Goal: Information Seeking & Learning: Check status

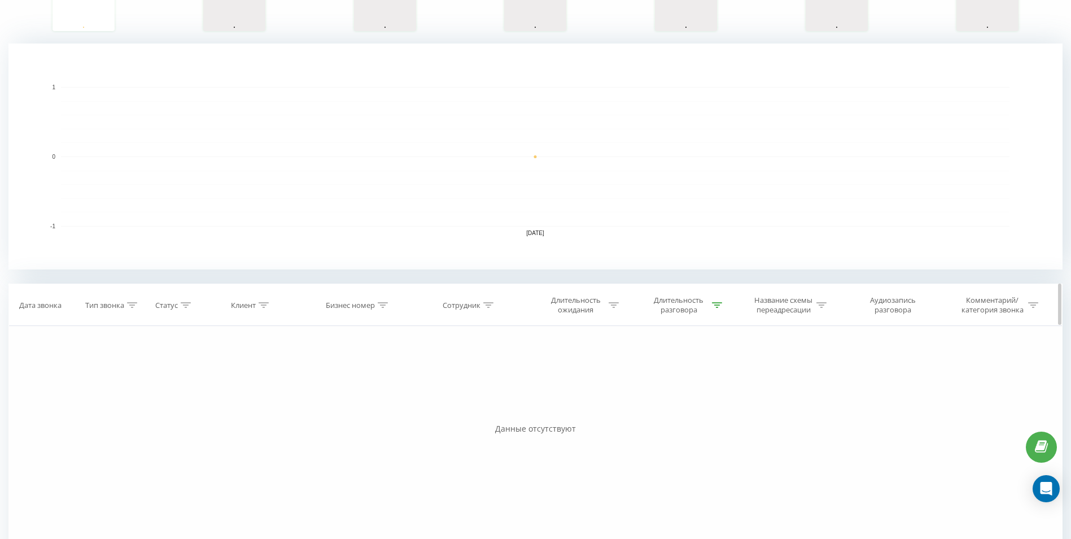
scroll to position [255, 0]
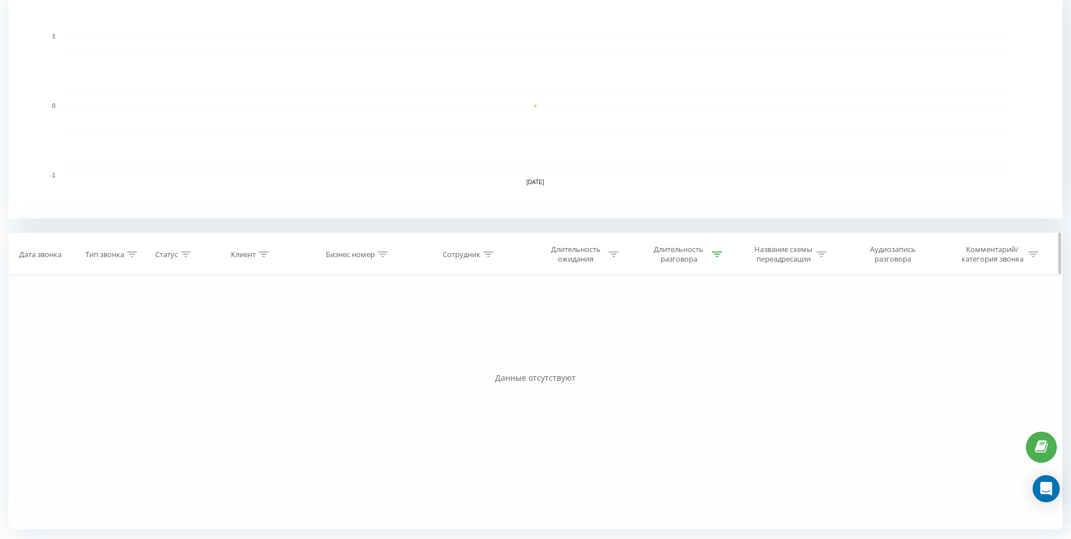
click at [718, 257] on div at bounding box center [717, 255] width 10 height 10
click at [673, 332] on input "01:00" at bounding box center [682, 335] width 99 height 20
type input "0"
click at [699, 336] on input "text" at bounding box center [682, 335] width 99 height 20
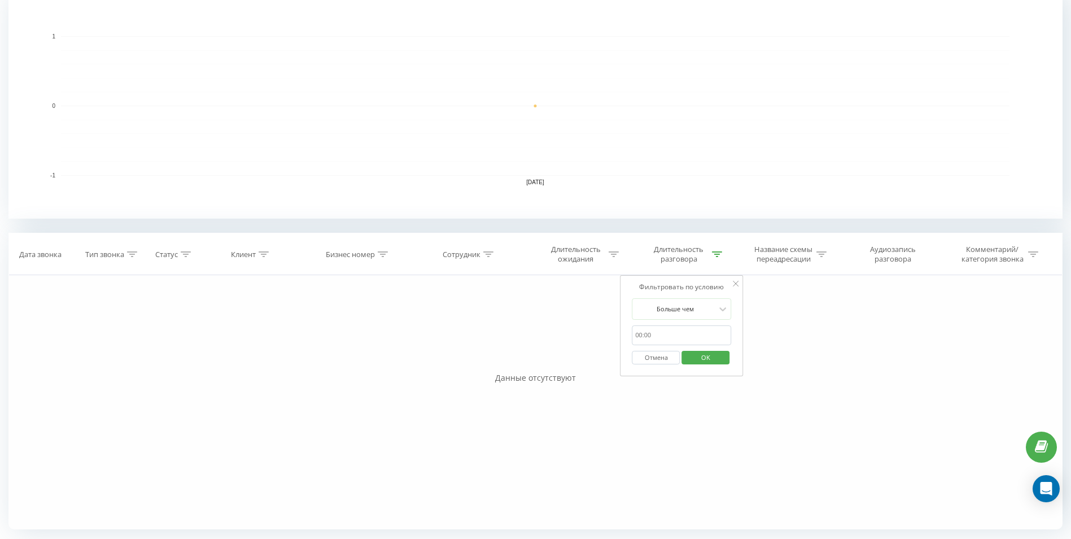
type input "00:40"
click at [695, 360] on span "OK" at bounding box center [706, 357] width 32 height 18
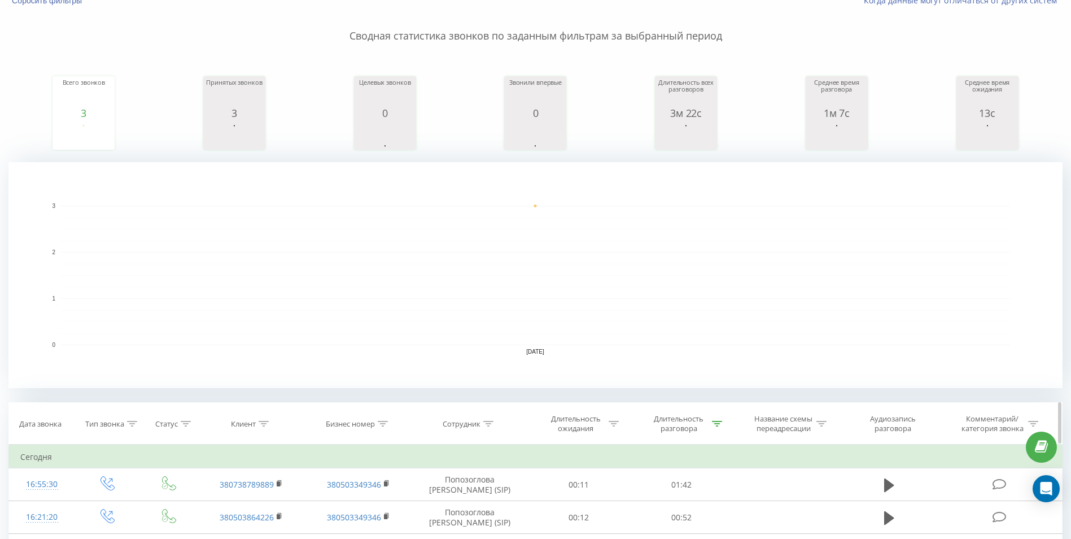
scroll to position [113, 0]
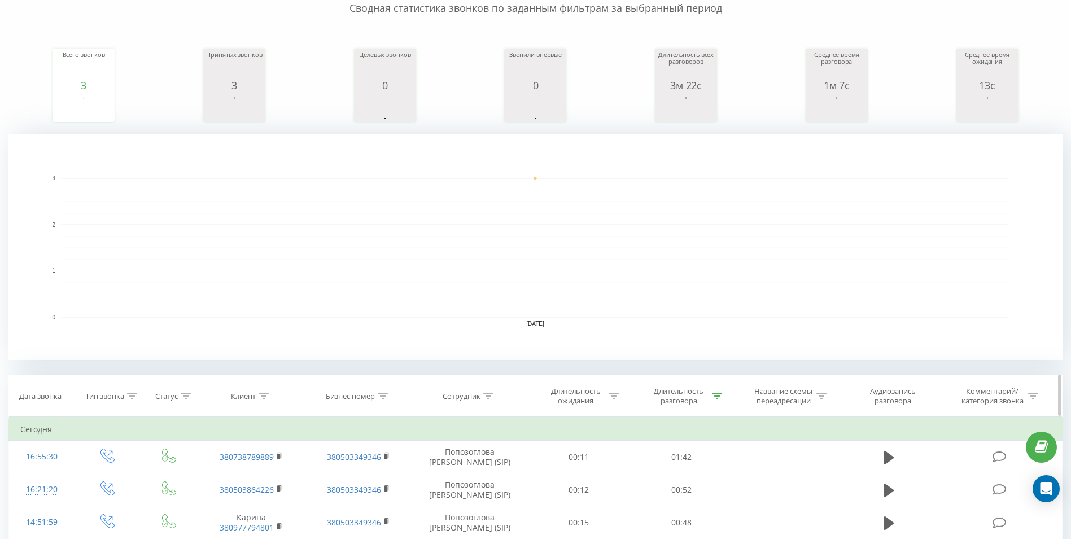
click at [700, 401] on div "Длительность разговора" at bounding box center [679, 395] width 60 height 19
click at [670, 476] on input "00:40" at bounding box center [681, 477] width 99 height 20
click at [676, 469] on input "00:40" at bounding box center [681, 477] width 99 height 20
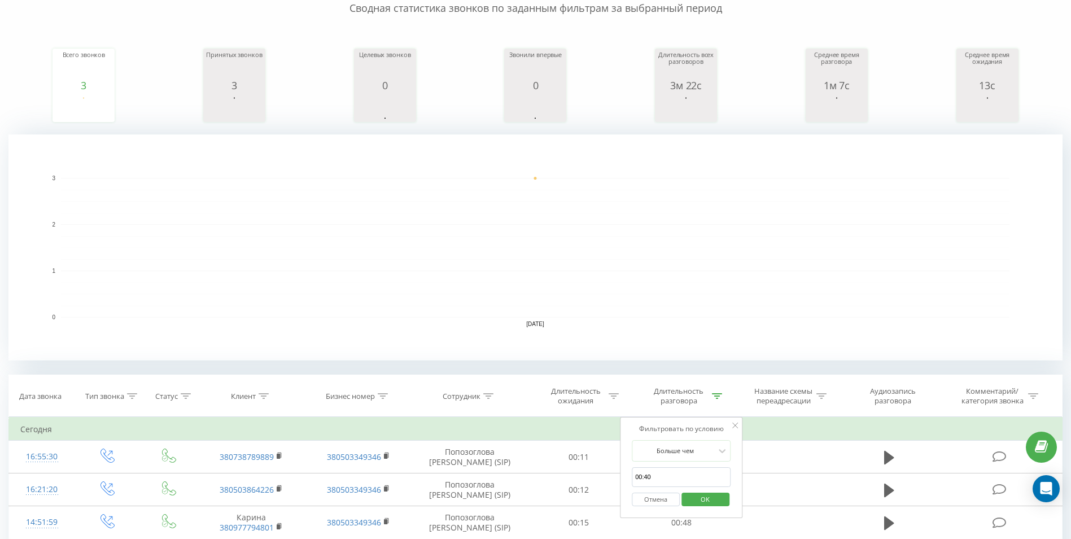
click at [673, 480] on input "00:40" at bounding box center [681, 477] width 99 height 20
click at [672, 481] on input "text" at bounding box center [681, 477] width 99 height 20
type input "00:40"
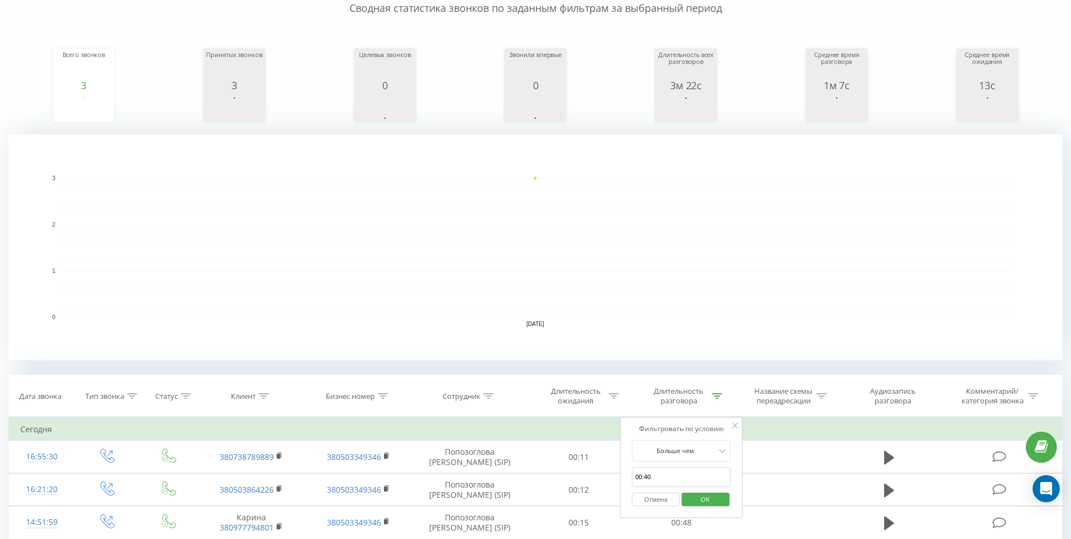
click at [678, 483] on input "00:40" at bounding box center [681, 477] width 99 height 20
click at [678, 482] on input "00:40" at bounding box center [681, 477] width 99 height 20
click at [679, 481] on input "00:40" at bounding box center [681, 477] width 99 height 20
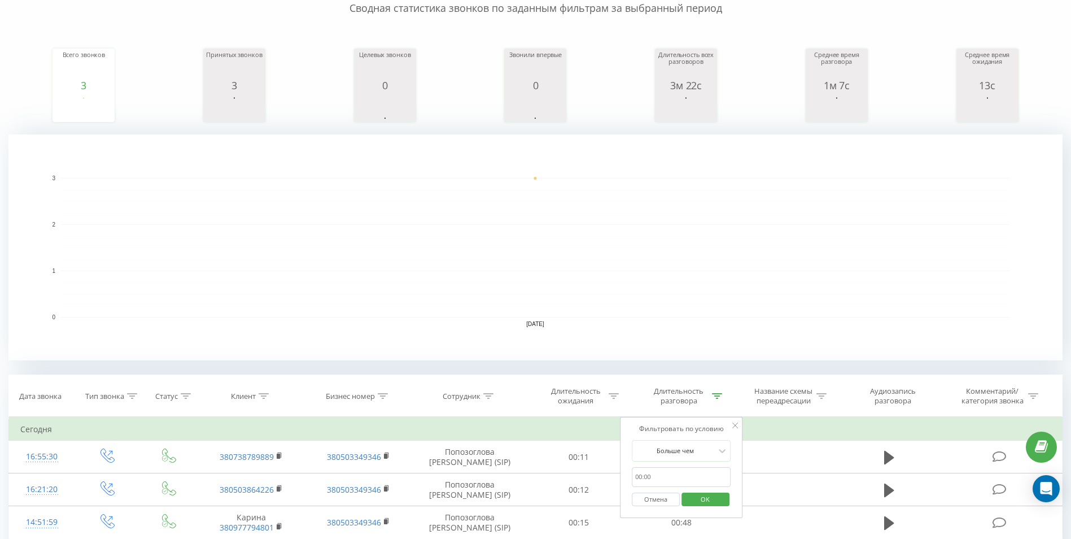
click at [669, 474] on input "text" at bounding box center [681, 477] width 99 height 20
type input "01:00"
click at [700, 505] on span "OK" at bounding box center [706, 499] width 32 height 18
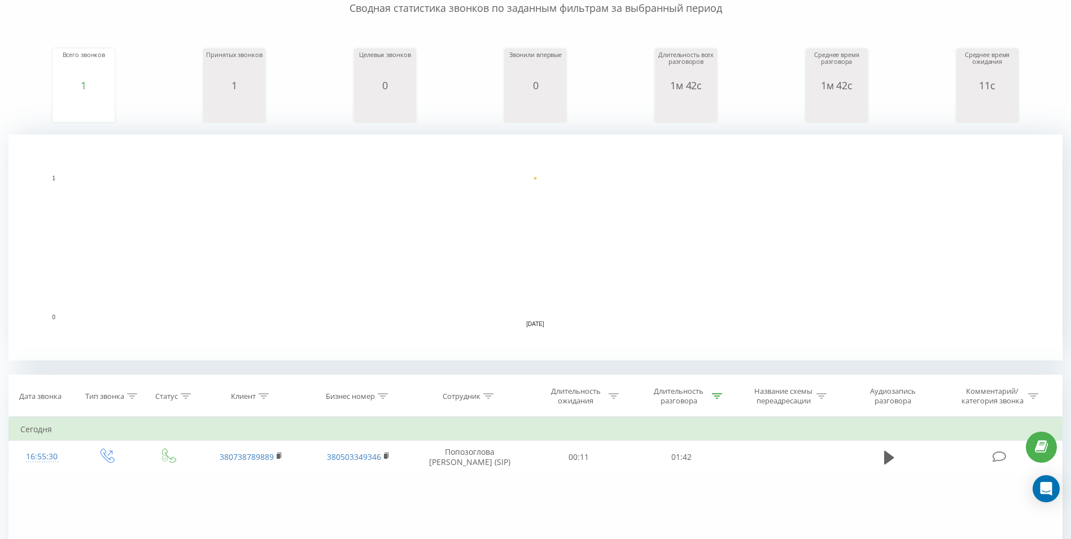
click at [910, 263] on rect "A chart." at bounding box center [535, 248] width 949 height 140
